Goal: Navigation & Orientation: Find specific page/section

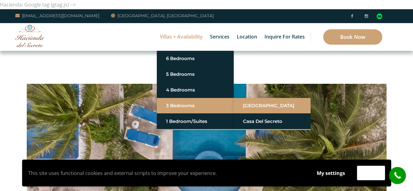
click at [268, 105] on link "[GEOGRAPHIC_DATA]" at bounding box center [272, 105] width 58 height 11
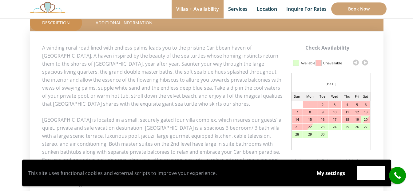
scroll to position [308, 0]
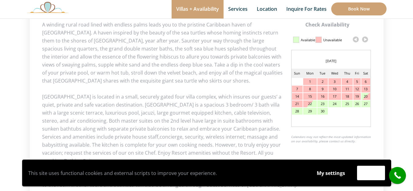
click at [365, 38] on link at bounding box center [364, 39] width 9 height 9
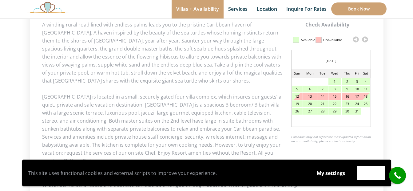
click at [365, 38] on link at bounding box center [364, 39] width 9 height 9
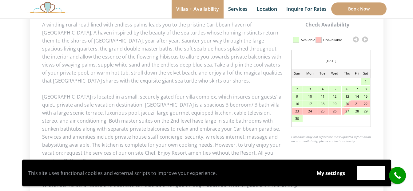
click at [365, 38] on link at bounding box center [364, 39] width 9 height 9
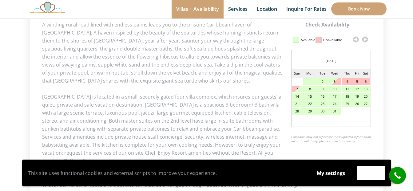
click at [364, 40] on link at bounding box center [364, 39] width 9 height 9
